Goal: Navigation & Orientation: Go to known website

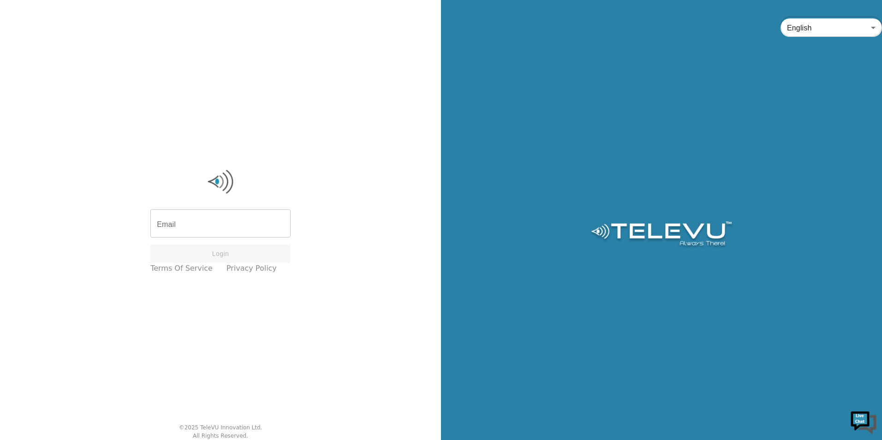
click at [582, 87] on div "English en ​" at bounding box center [661, 220] width 441 height 440
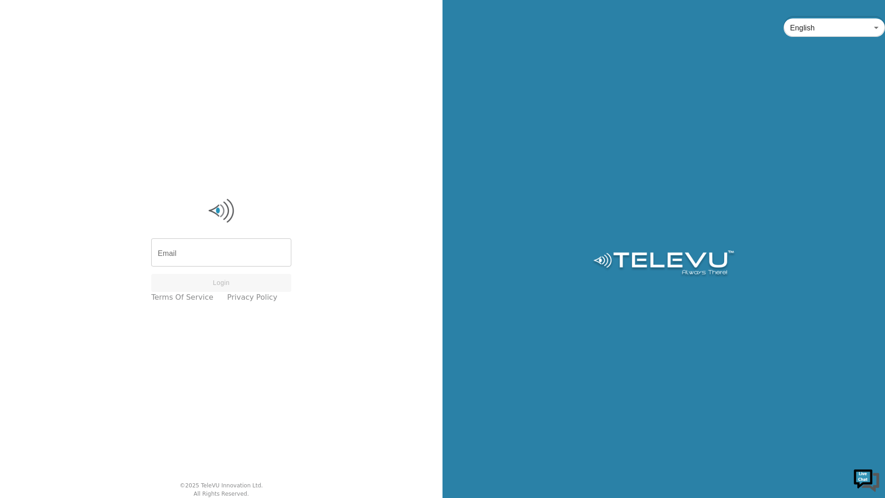
click at [675, 187] on div "English en ​" at bounding box center [664, 249] width 443 height 498
